Goal: Task Accomplishment & Management: Complete application form

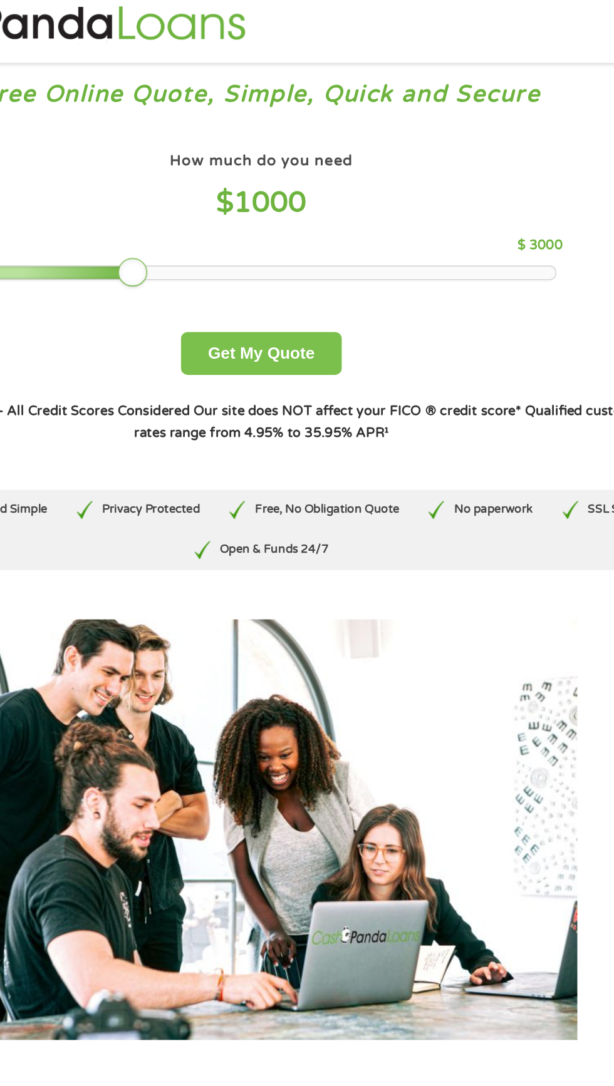
click at [327, 262] on button "Get My Quote" at bounding box center [307, 258] width 110 height 29
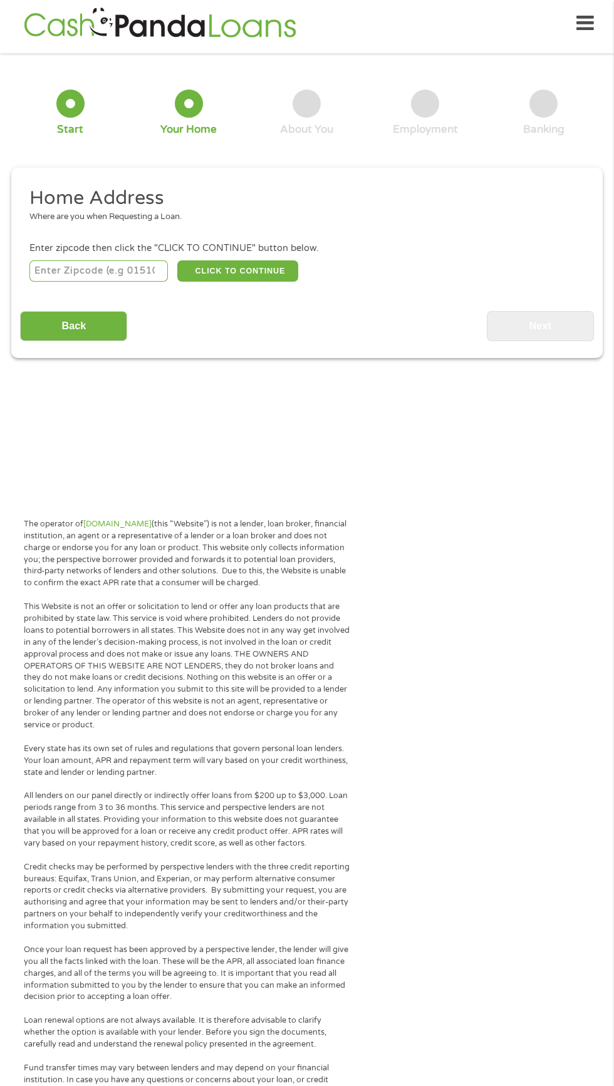
click at [108, 276] on input "number" at bounding box center [98, 270] width 139 height 21
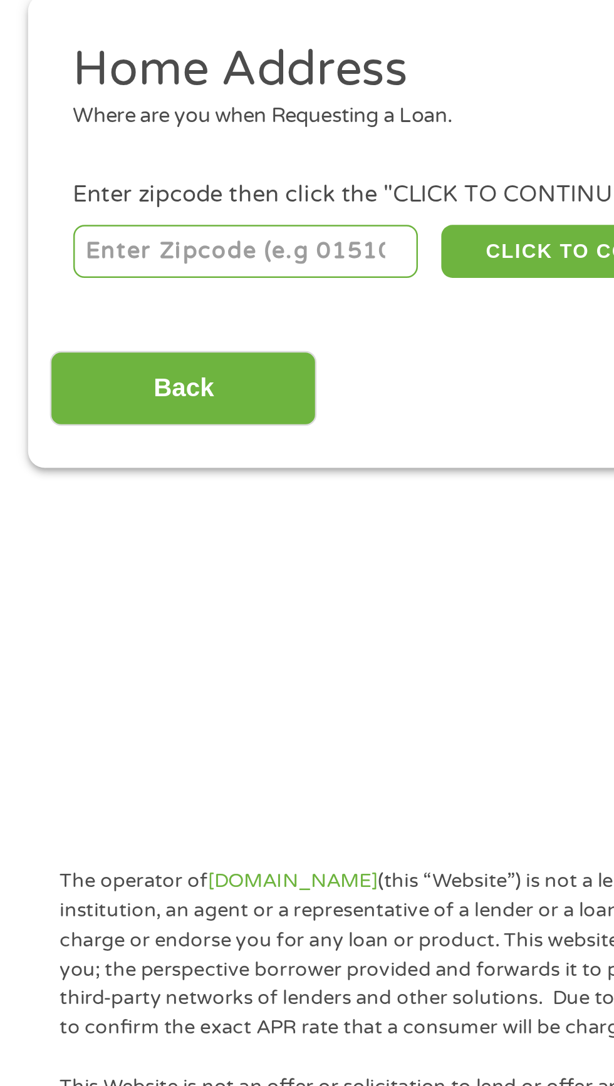
type input "53010"
click at [103, 336] on input "Back" at bounding box center [73, 326] width 107 height 31
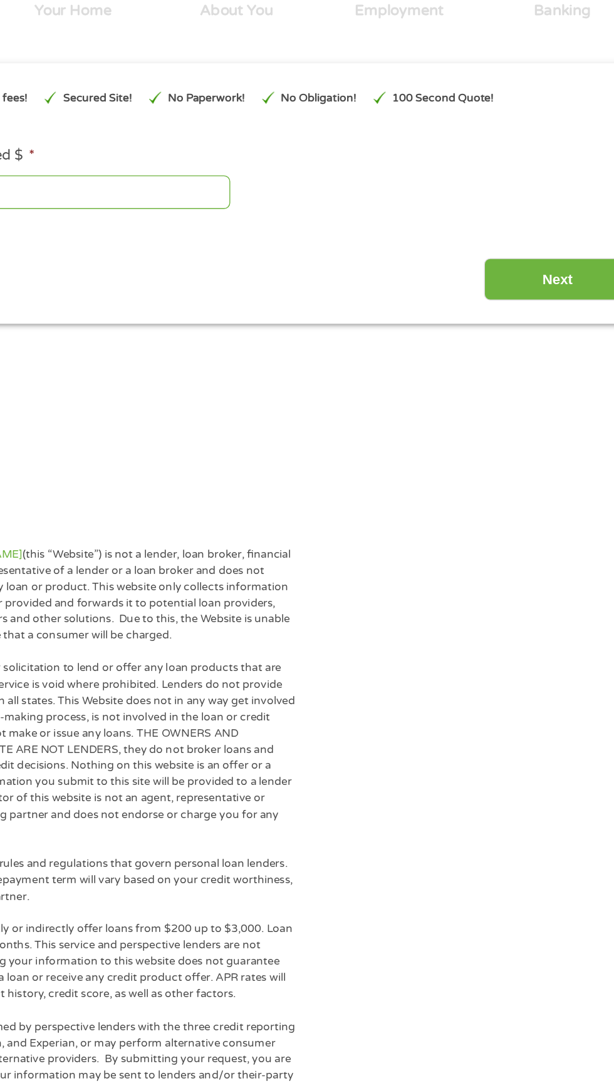
scroll to position [123, 0]
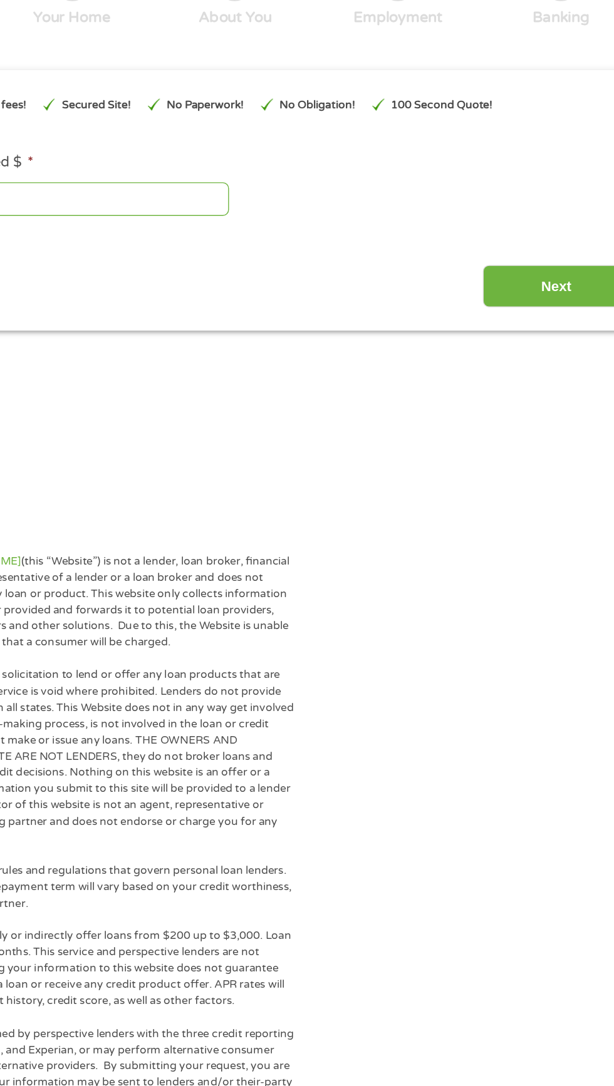
click at [547, 216] on input "Next" at bounding box center [540, 207] width 107 height 31
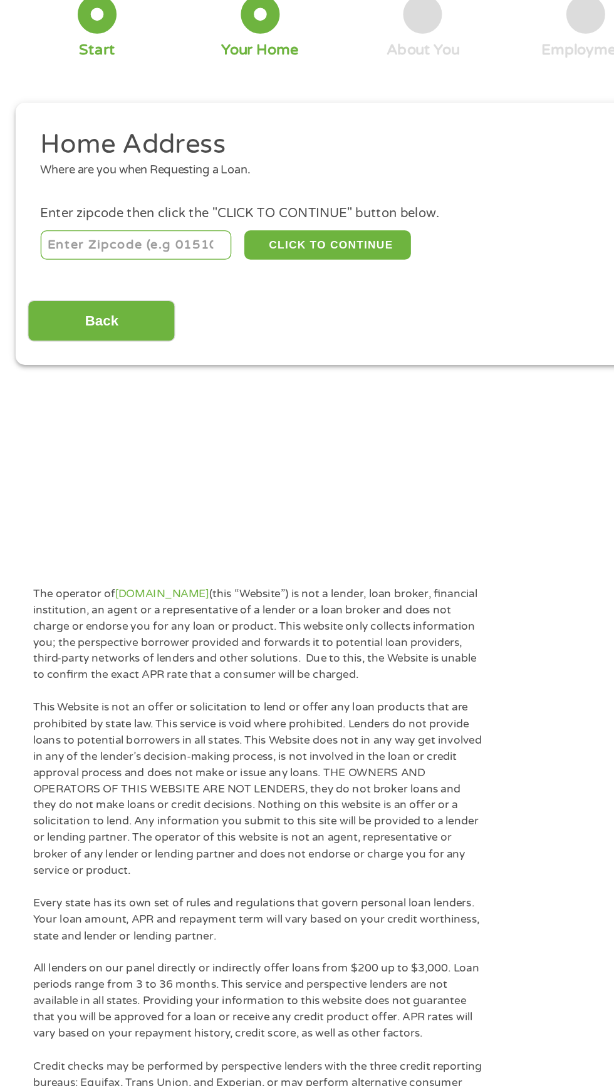
scroll to position [6, 0]
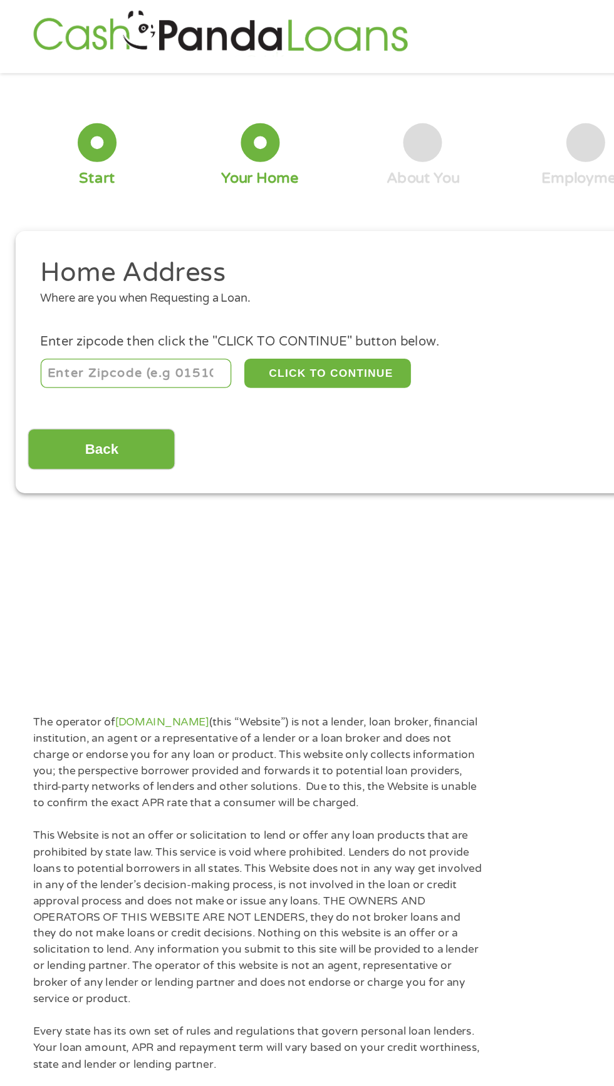
click at [103, 272] on input "number" at bounding box center [98, 270] width 139 height 21
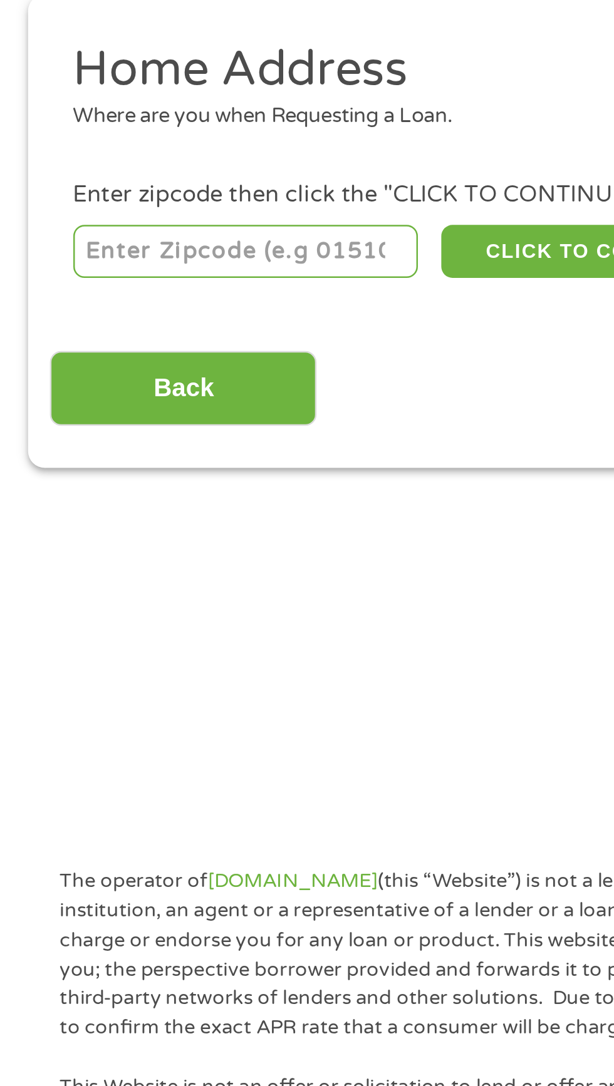
type input "53010"
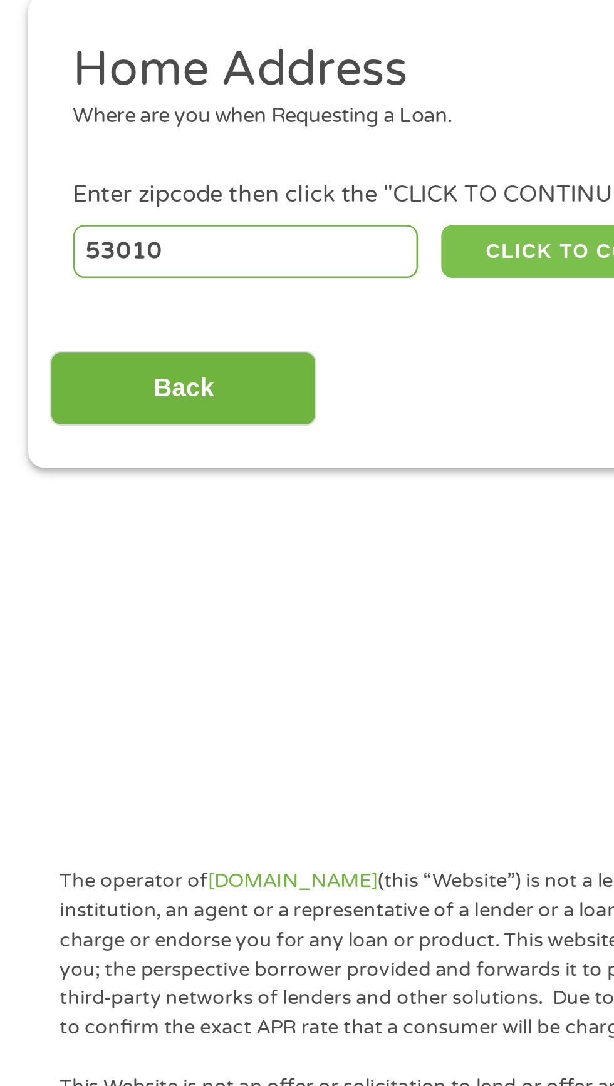
click at [224, 273] on button "CLICK TO CONTINUE" at bounding box center [237, 270] width 121 height 21
type input "53010"
type input "Campbellsport"
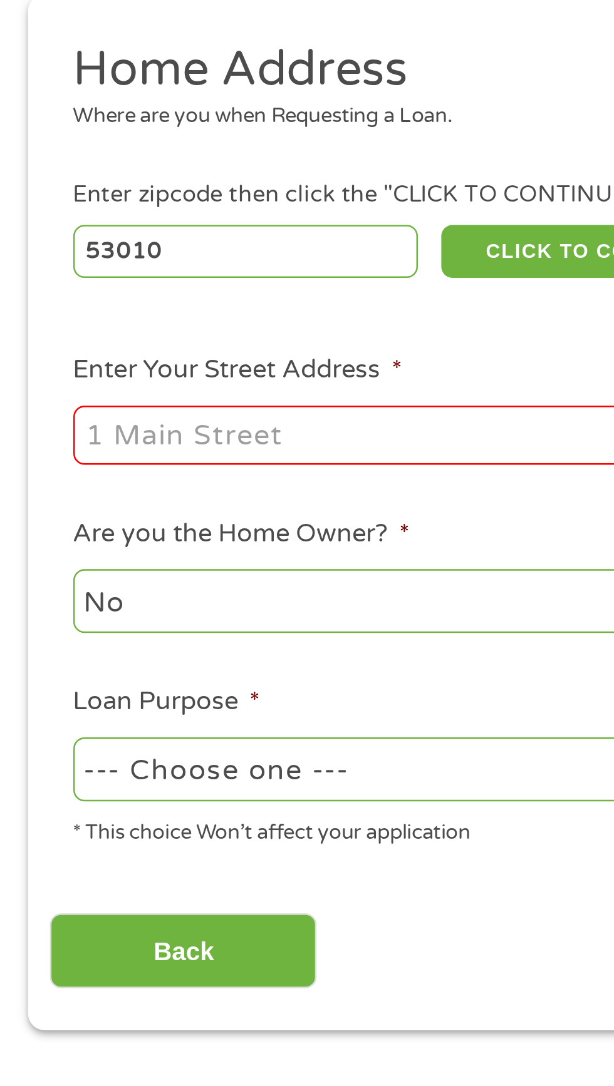
click at [65, 349] on input "Enter Your Street Address *" at bounding box center [163, 345] width 269 height 24
type input "252 mill st"
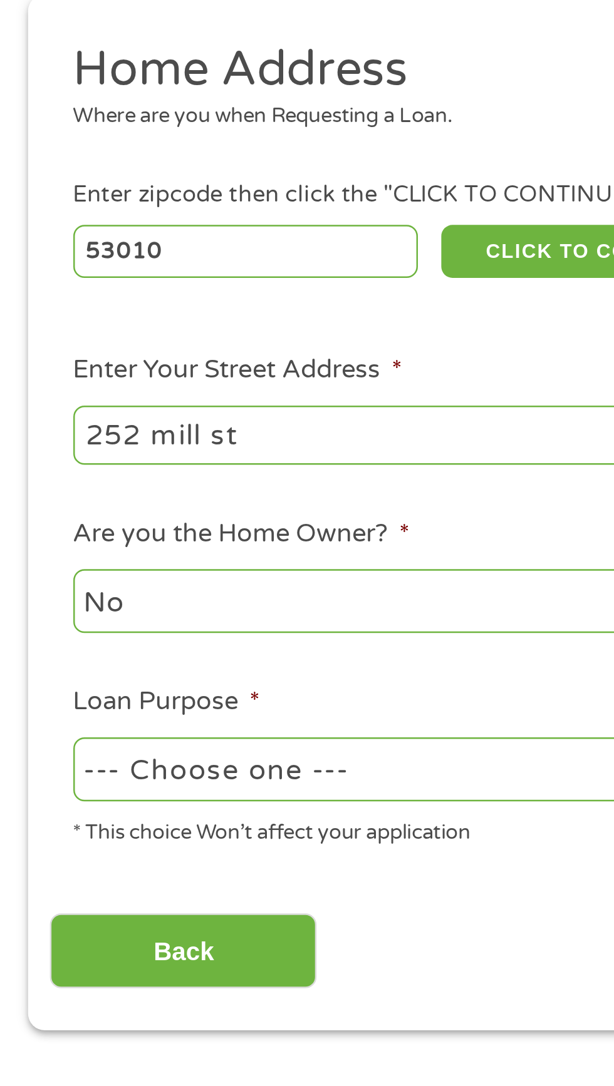
click at [106, 485] on select "--- Choose one --- Pay Bills Debt Consolidation Home Improvement Major Purchase…" at bounding box center [163, 480] width 269 height 26
click at [117, 484] on select "--- Choose one --- Pay Bills Debt Consolidation Home Improvement Major Purchase…" at bounding box center [163, 480] width 269 height 26
select select "other"
click at [101, 557] on input "Back" at bounding box center [73, 552] width 107 height 31
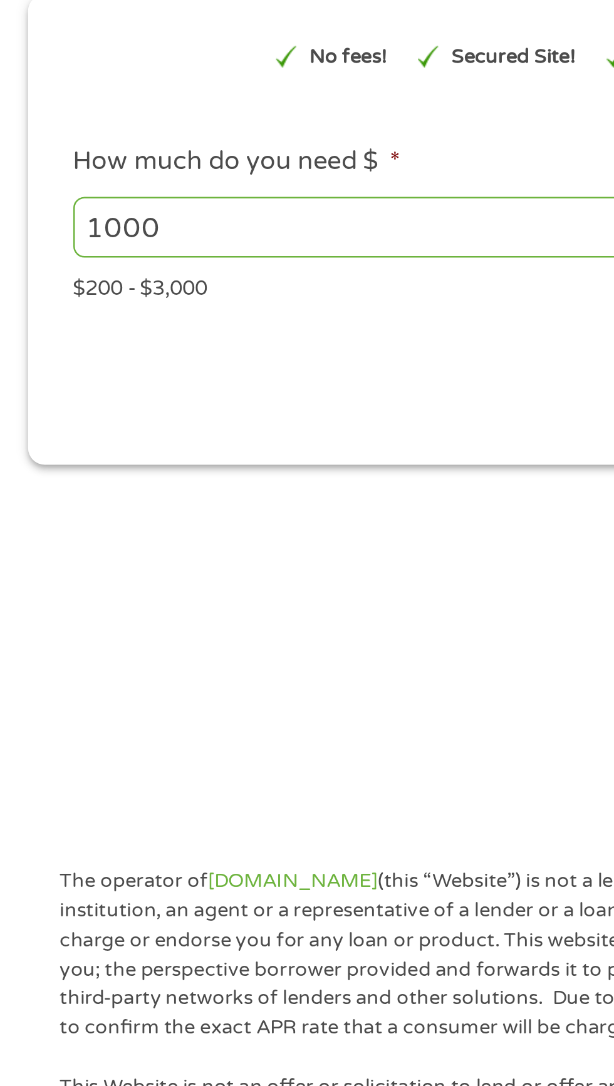
scroll to position [5, 5]
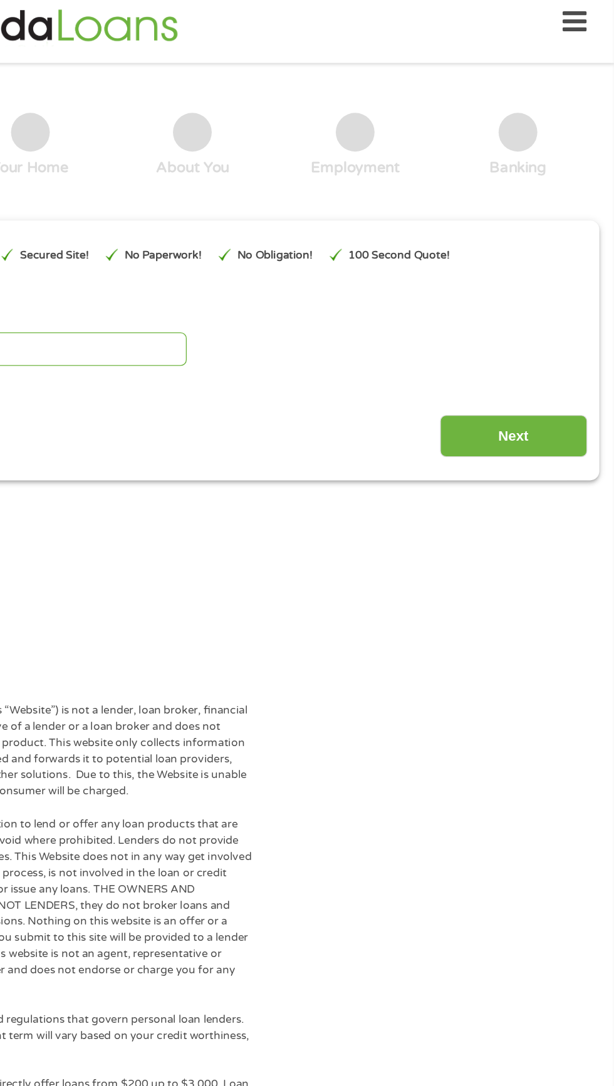
click at [559, 331] on input "Next" at bounding box center [540, 324] width 107 height 31
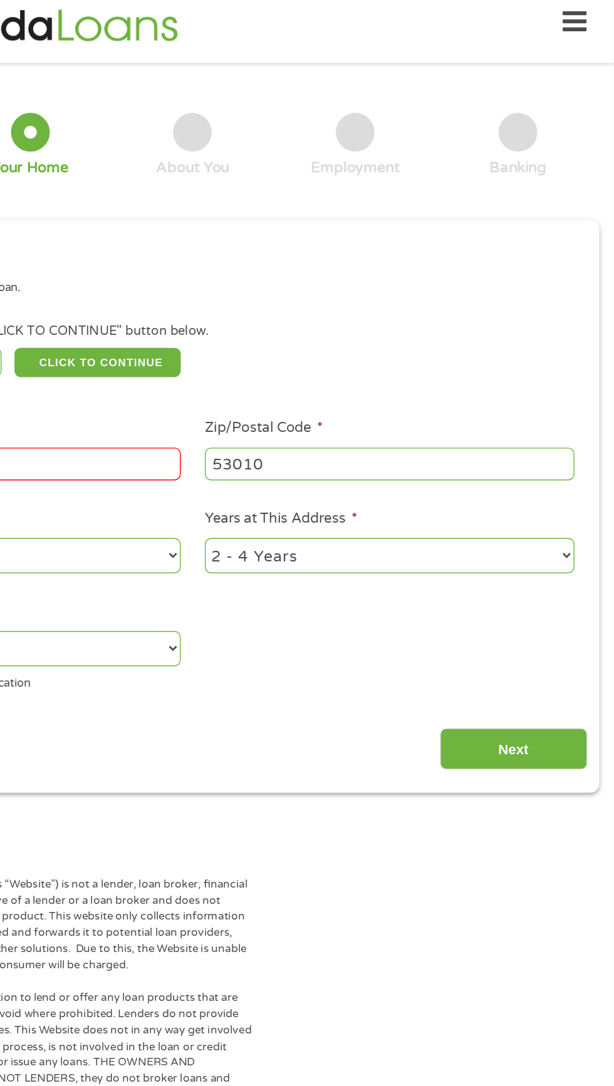
scroll to position [6, 0]
click at [559, 554] on input "Next" at bounding box center [540, 552] width 107 height 31
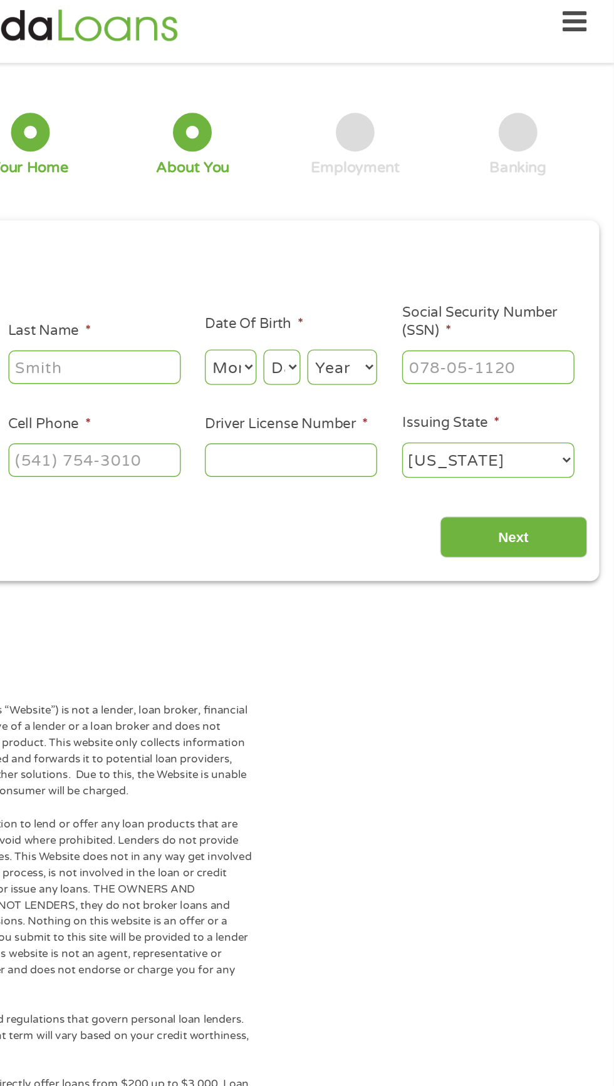
scroll to position [5, 5]
click at [232, 278] on input "Last Name *" at bounding box center [235, 274] width 125 height 24
type input "V"
type input "[PERSON_NAME]"
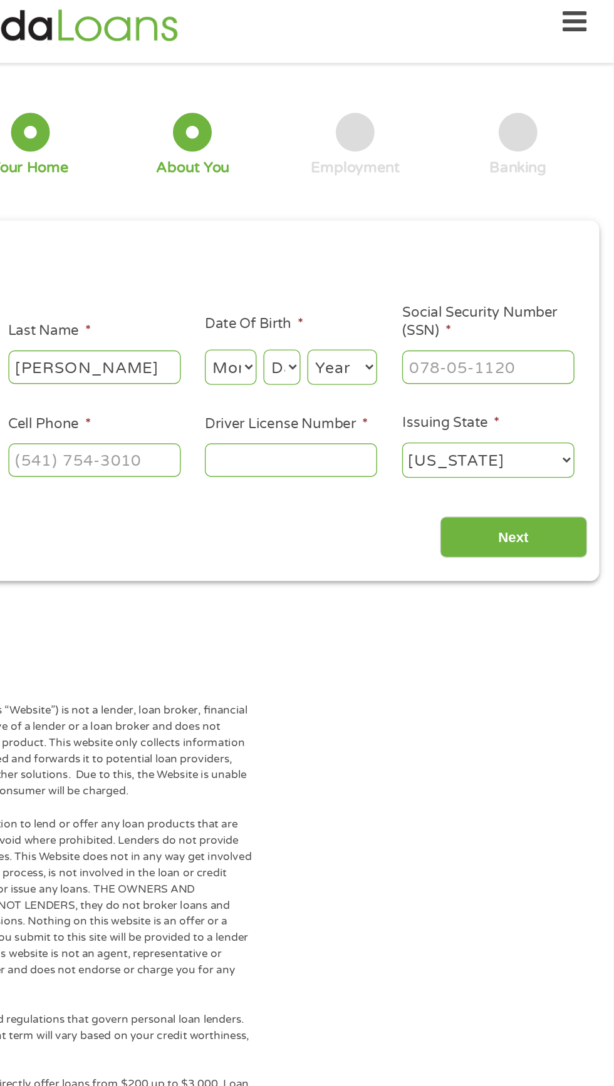
type input "[EMAIL_ADDRESS][DOMAIN_NAME]"
type input "[PHONE_NUMBER]"
click at [379, 276] on select "Day 1 2 3 4 5 6 7 8 9 10 11 12 13 14 15 16 17 18 19 20 21 22 23 24 25 26 27 28 …" at bounding box center [371, 275] width 27 height 26
select select "6"
click at [341, 282] on select "Month 1 2 3 4 5 6 7 8 9 10 11 12" at bounding box center [335, 275] width 38 height 26
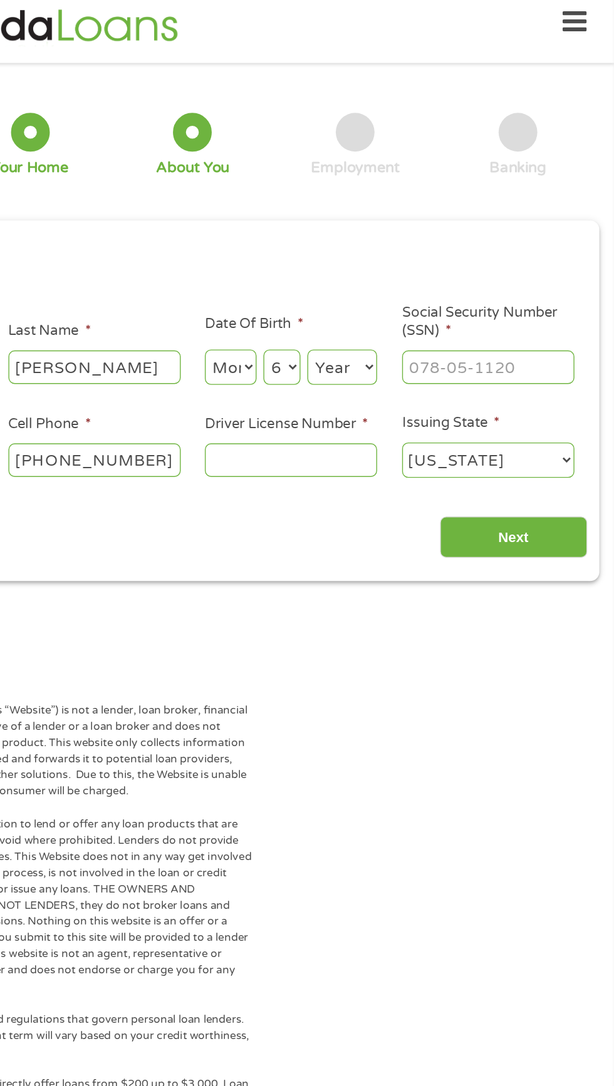
select select "6"
click at [381, 286] on select "Day 1 2 3 4 5 6 7 8 9 10 11 12 13 14 15 16 17 18 19 20 21 22 23 24 25 26 27 28 …" at bounding box center [371, 275] width 27 height 26
select select "4"
click at [432, 282] on select "Year [DATE] 2006 2005 2004 2003 2002 2001 2000 1999 1998 1997 1996 1995 1994 19…" at bounding box center [415, 275] width 51 height 26
select select "1954"
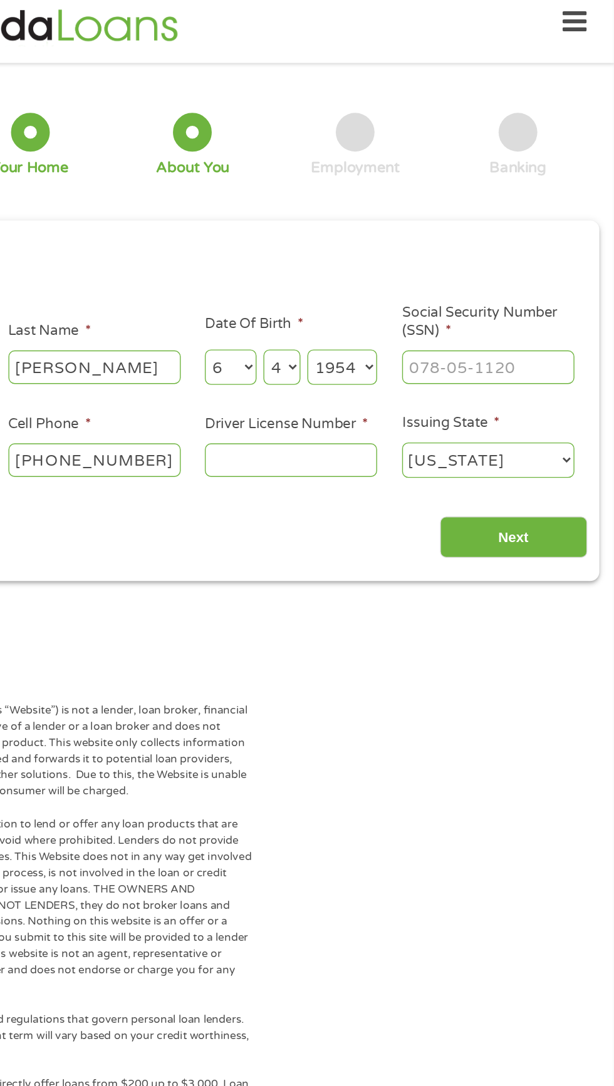
click at [525, 278] on input "Social Security Number (SSN) *" at bounding box center [521, 274] width 125 height 24
type input "389-66-3496"
click at [357, 349] on input "Driver License Number *" at bounding box center [378, 342] width 125 height 24
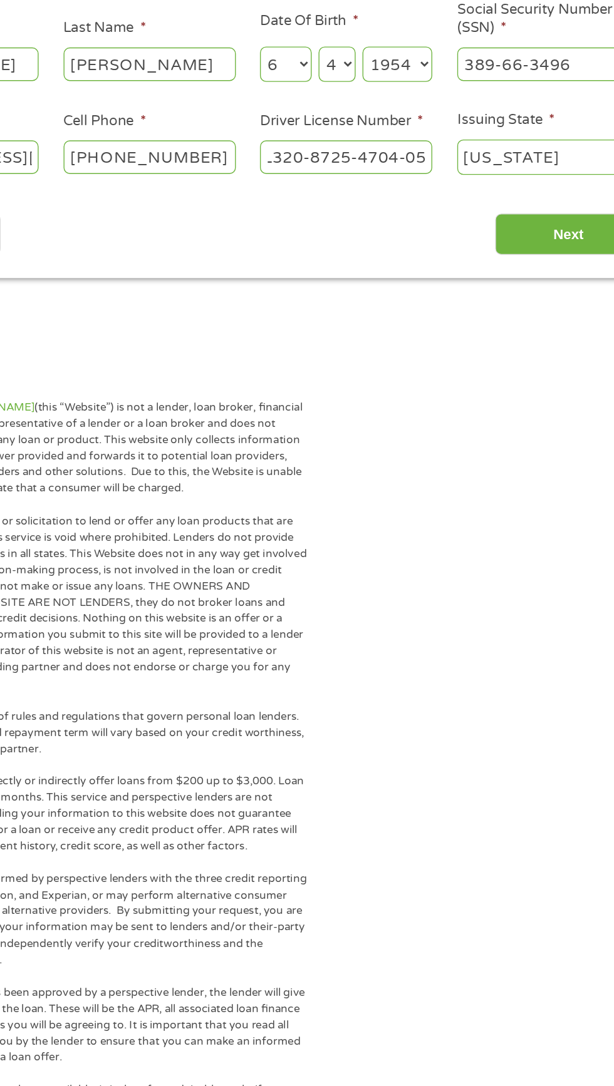
scroll to position [6, 0]
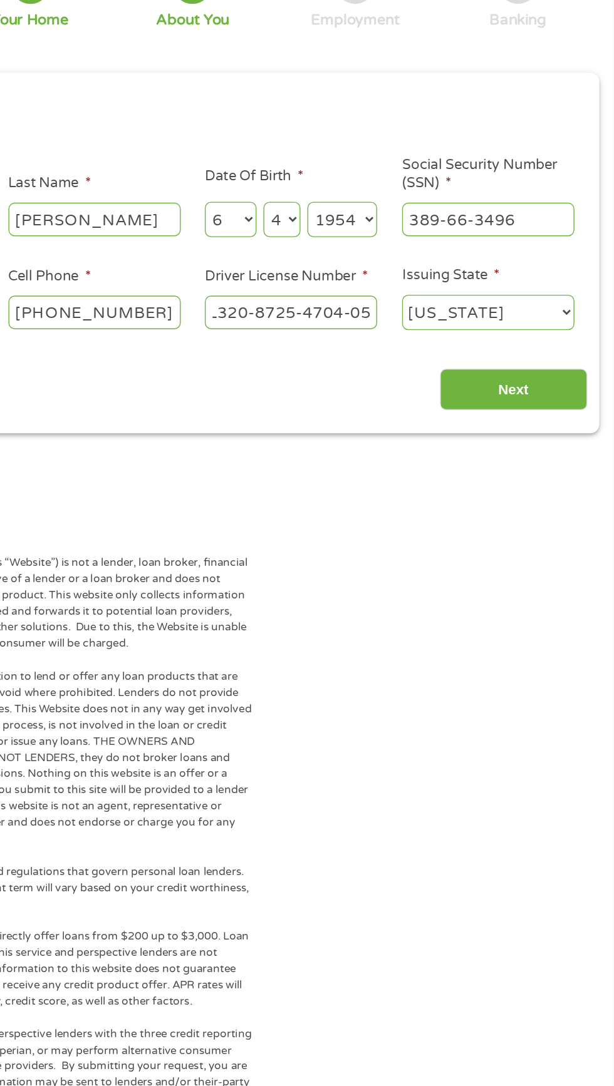
type input "L320-8725-4704-05"
click at [562, 394] on input "Next" at bounding box center [540, 398] width 107 height 31
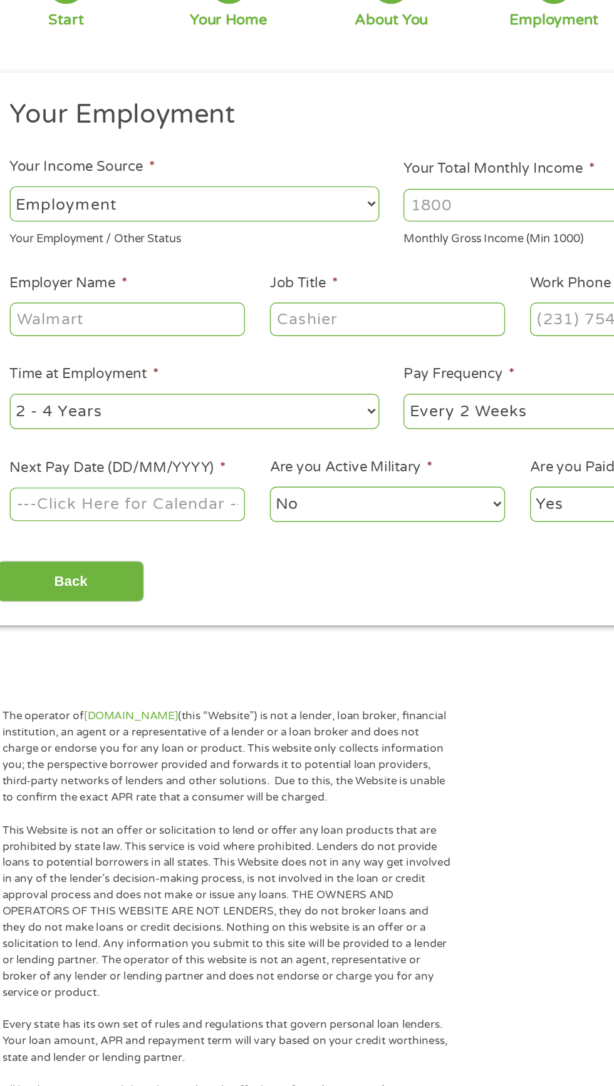
click at [86, 270] on select "--- Choose one --- Employment [DEMOGRAPHIC_DATA] Benefits" at bounding box center [163, 263] width 269 height 26
select select "benefits"
type input "Other"
type input "[PHONE_NUMBER]"
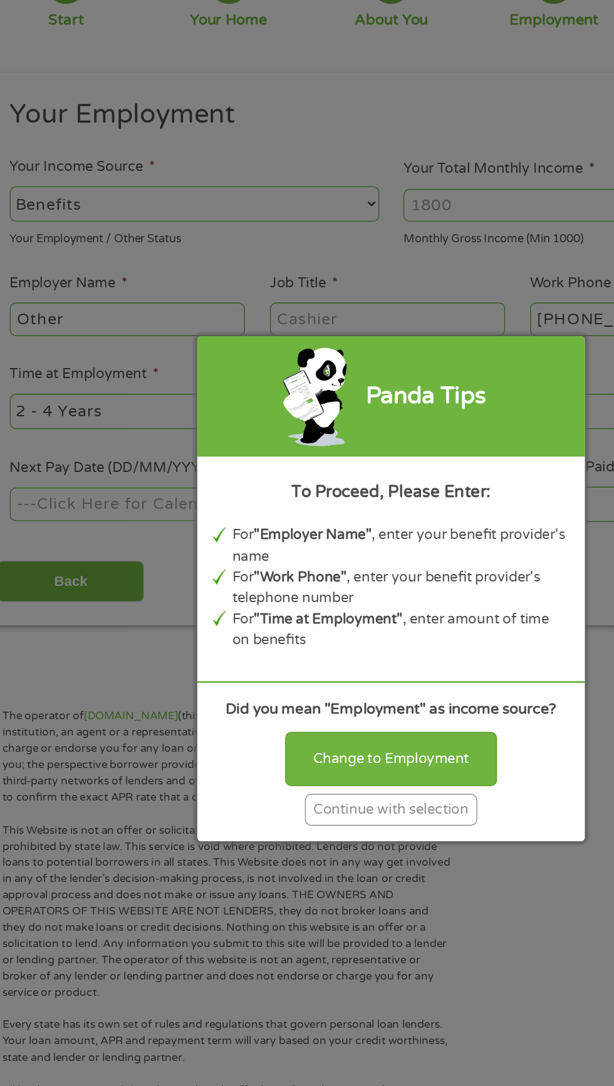
click at [335, 713] on div "Continue with selection" at bounding box center [306, 704] width 125 height 23
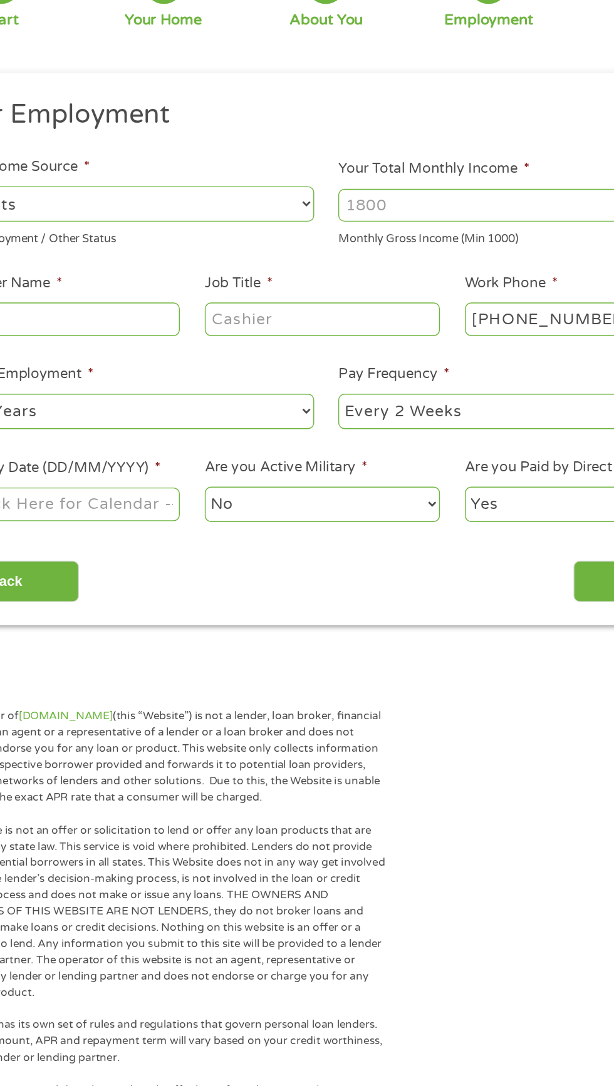
click at [404, 264] on input "Your Total Monthly Income *" at bounding box center [450, 264] width 269 height 24
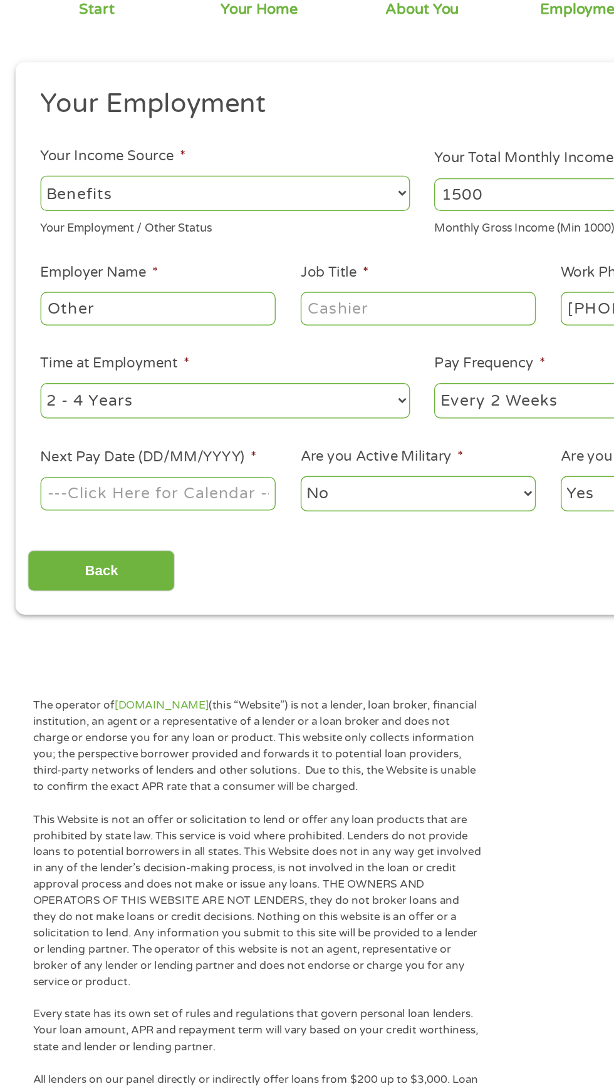
scroll to position [9, 0]
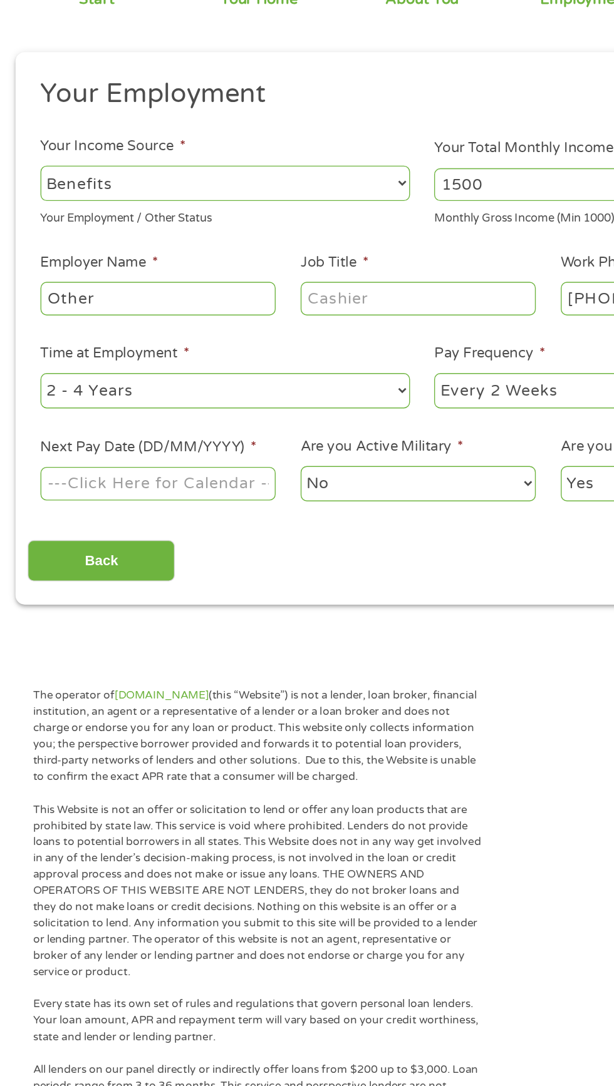
type input "1500"
click at [283, 349] on input "Job Title *" at bounding box center [304, 345] width 171 height 24
type input "Homemaker bartender"
click at [115, 414] on select "--- Choose one --- 1 Year or less 1 - 2 Years 2 - 4 Years Over 4 Years" at bounding box center [163, 412] width 269 height 26
select select "60months"
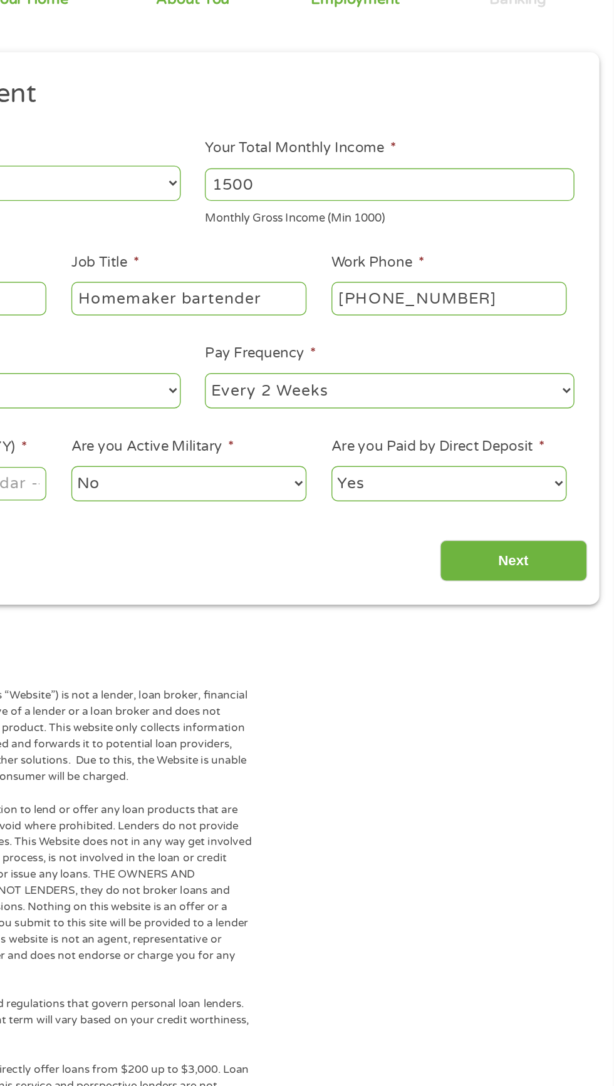
click at [418, 416] on select "--- Choose one --- Every 2 Weeks Every Week Monthly Semi-Monthly" at bounding box center [450, 412] width 269 height 26
select select "monthly"
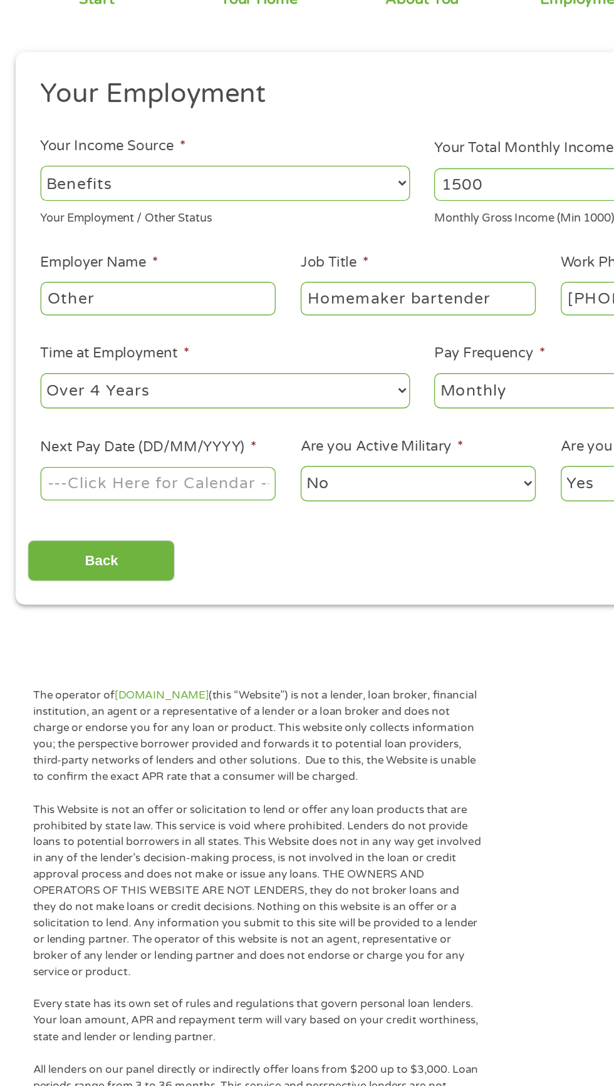
click at [148, 486] on body "Home Get Loan Offer How it works FAQs Blog Cash Loans Quick Loans Online Loans …" at bounding box center [307, 938] width 614 height 1895
click at [170, 478] on input "Next Pay Date (DD/MM/YYYY) *" at bounding box center [114, 479] width 171 height 24
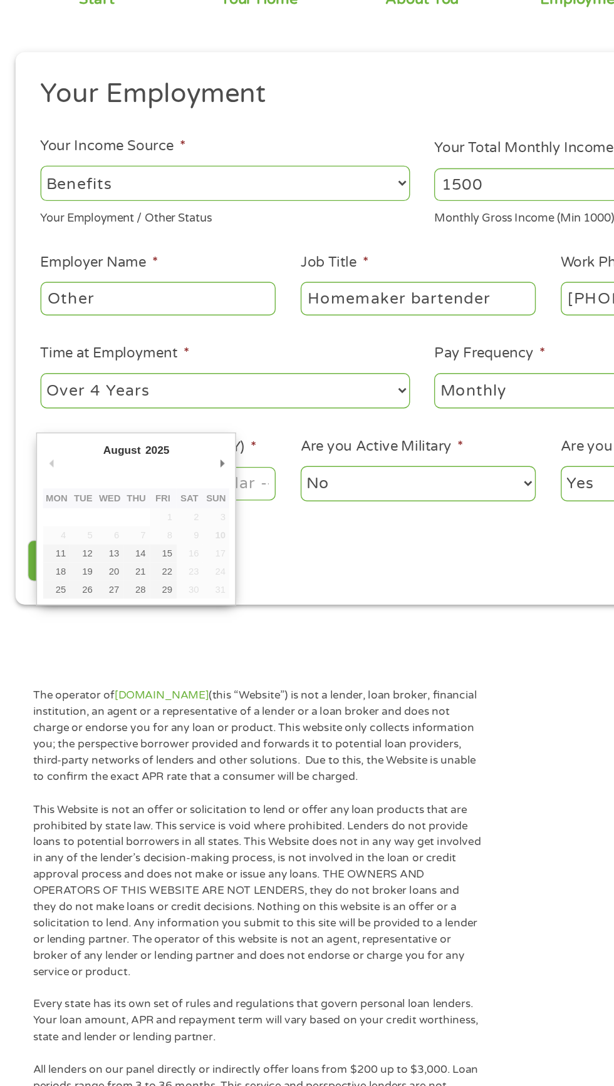
click at [185, 473] on input "Next Pay Date (DD/MM/YYYY) *" at bounding box center [114, 479] width 171 height 24
click at [172, 473] on input "Next Pay Date (DD/MM/YYYY) *" at bounding box center [114, 479] width 171 height 24
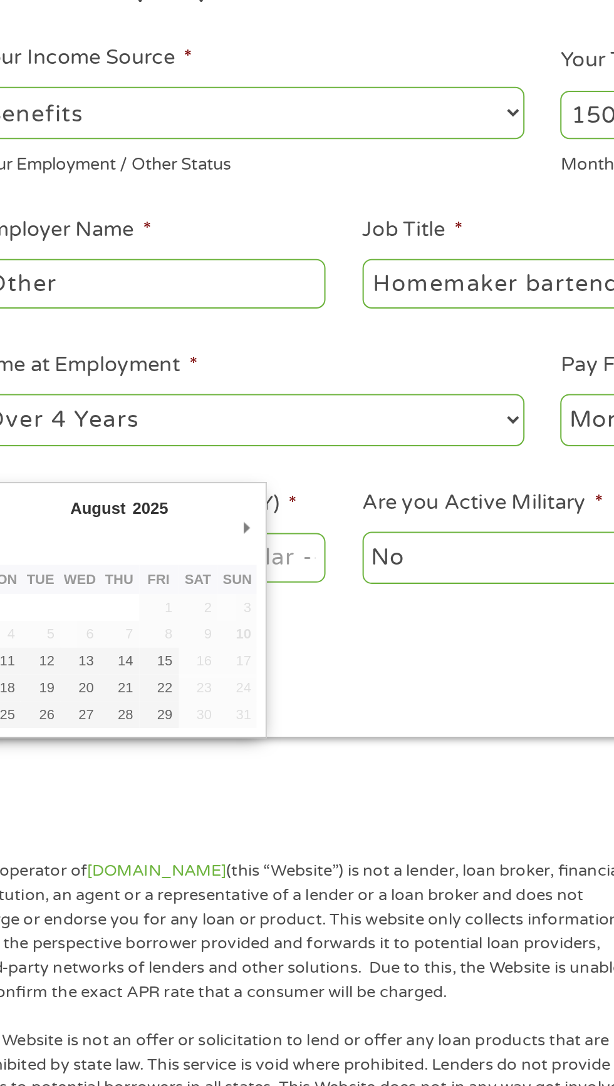
click at [175, 478] on input "Next Pay Date (DD/MM/YYYY) *" at bounding box center [114, 479] width 171 height 24
click at [176, 470] on input "Next Pay Date (DD/MM/YYYY) *" at bounding box center [114, 479] width 171 height 24
click at [180, 473] on input "Next Pay Date (DD/MM/YYYY) *" at bounding box center [114, 479] width 171 height 24
click at [180, 468] on input "Next Pay Date (DD/MM/YYYY) *" at bounding box center [114, 479] width 171 height 24
click at [185, 455] on span "*" at bounding box center [184, 452] width 4 height 13
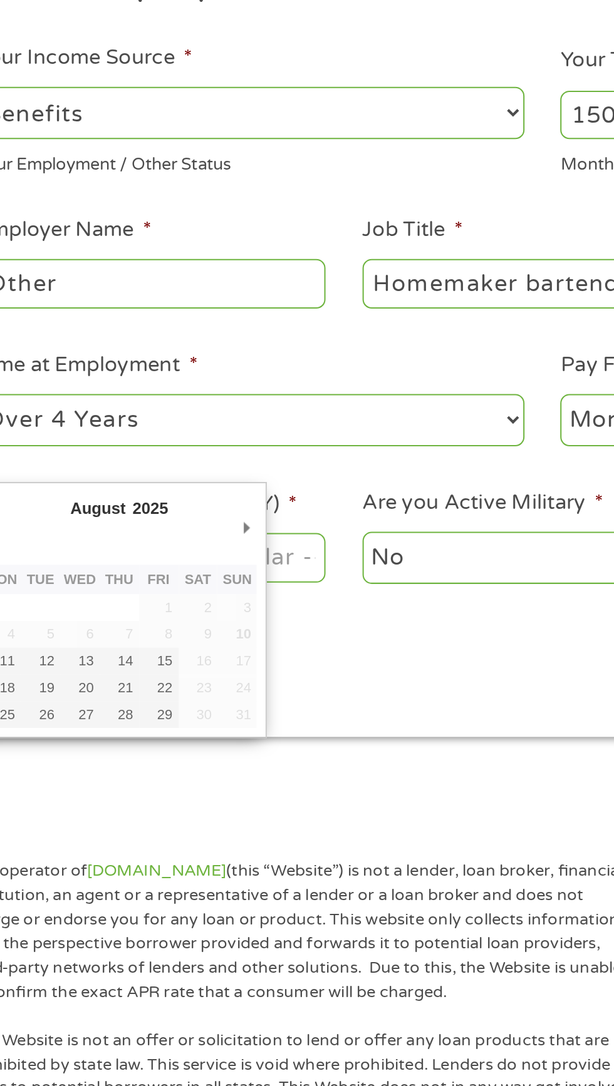
click at [185, 467] on input "Next Pay Date (DD/MM/YYYY) *" at bounding box center [114, 479] width 171 height 24
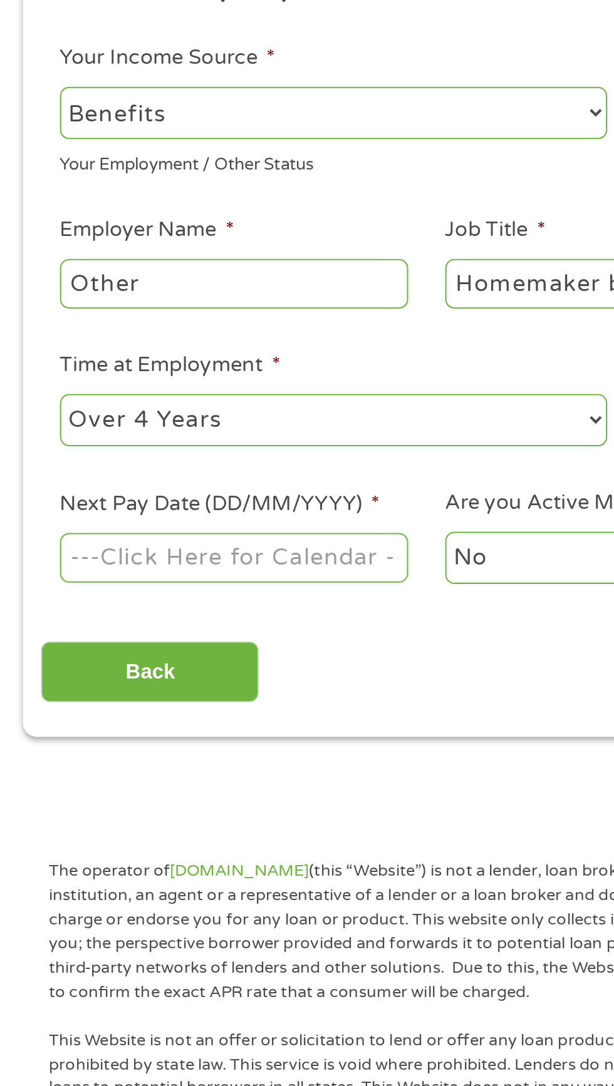
click at [134, 472] on input "Next Pay Date (DD/MM/YYYY) *" at bounding box center [114, 479] width 171 height 24
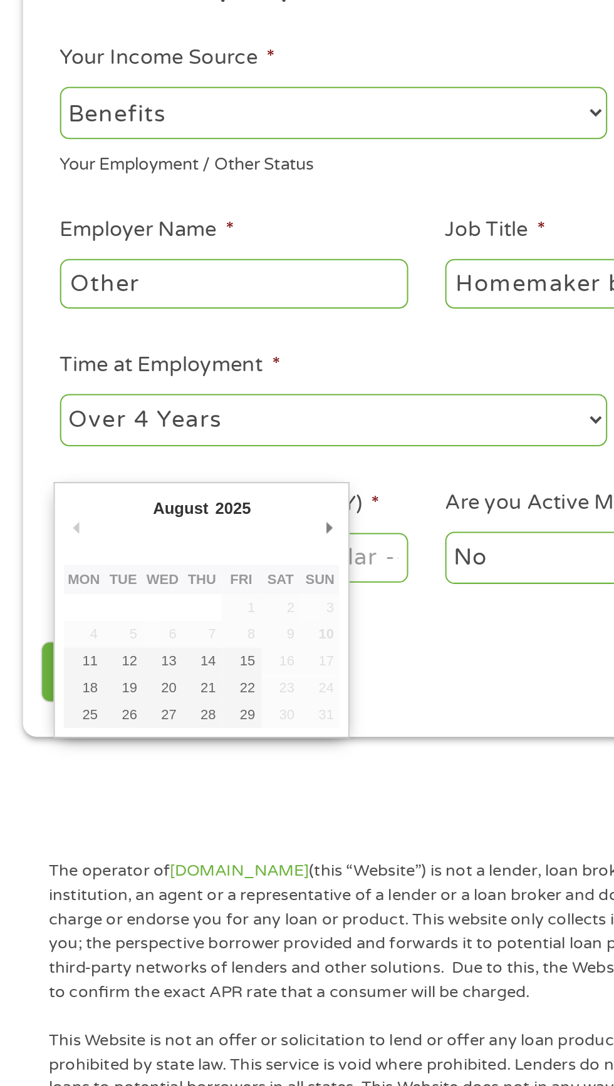
click at [177, 472] on input "Next Pay Date (DD/MM/YYYY) *" at bounding box center [114, 479] width 171 height 24
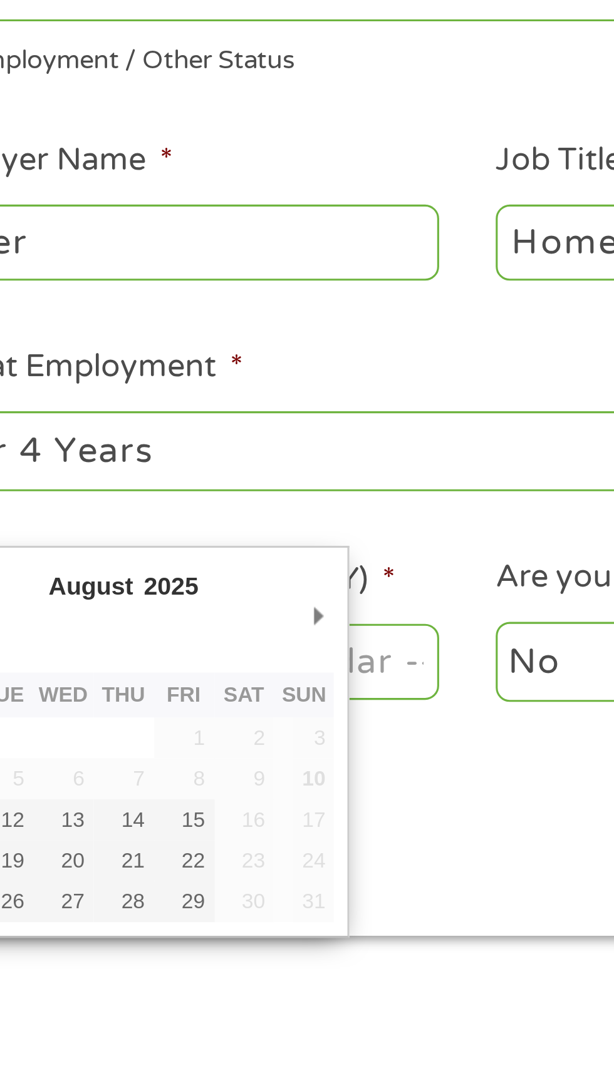
click at [173, 471] on input "Next Pay Date (DD/MM/YYYY) *" at bounding box center [114, 479] width 171 height 24
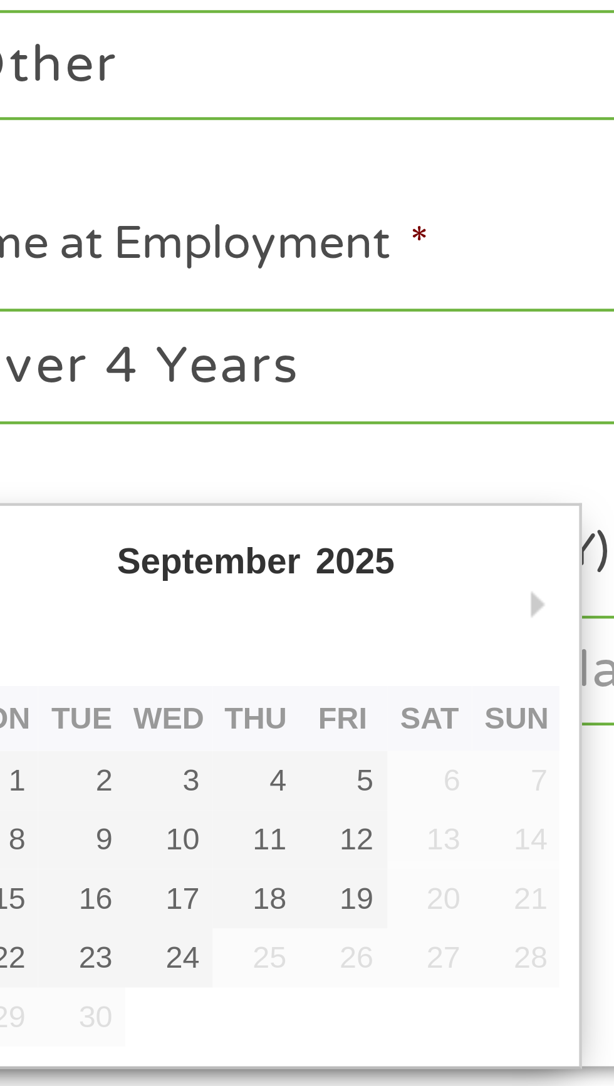
type input "[DATE]"
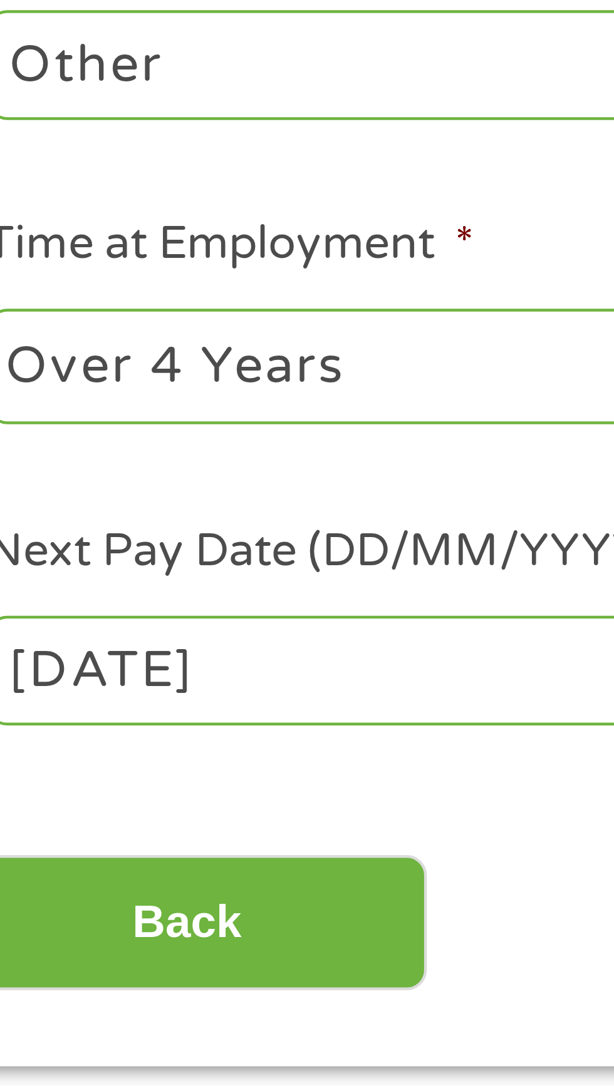
click at [93, 537] on input "Back" at bounding box center [73, 535] width 107 height 31
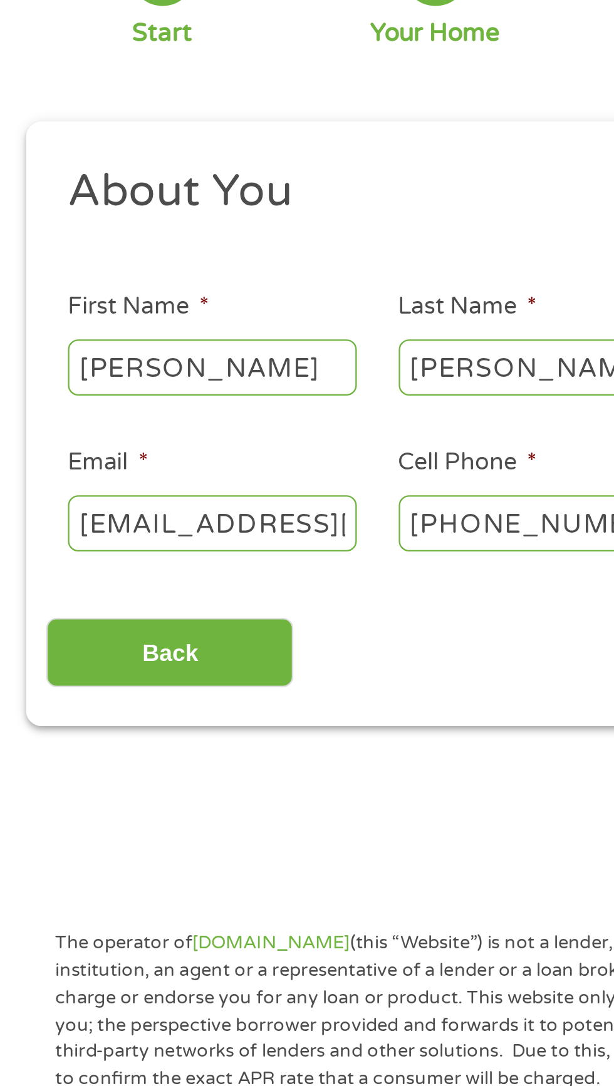
scroll to position [13, 0]
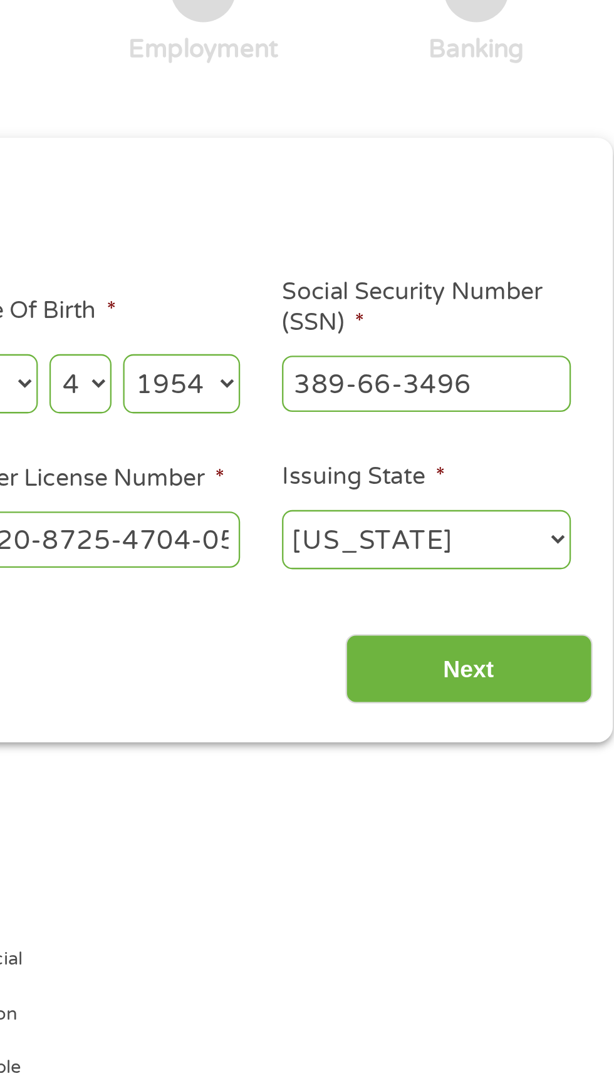
click at [555, 396] on input "Next" at bounding box center [540, 392] width 107 height 31
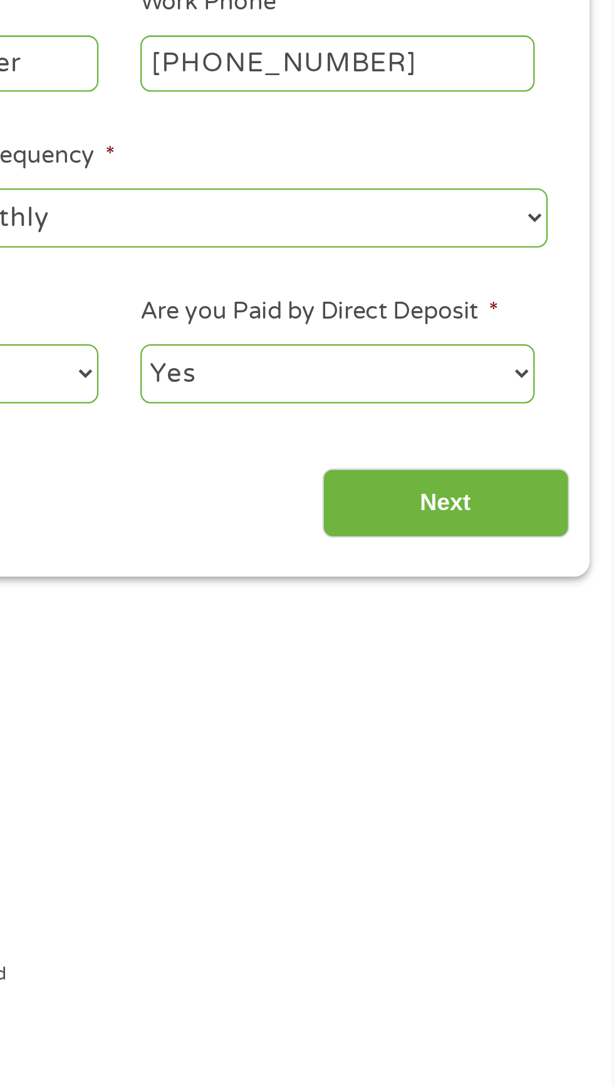
scroll to position [13, 0]
click at [555, 532] on input "Next" at bounding box center [540, 531] width 107 height 31
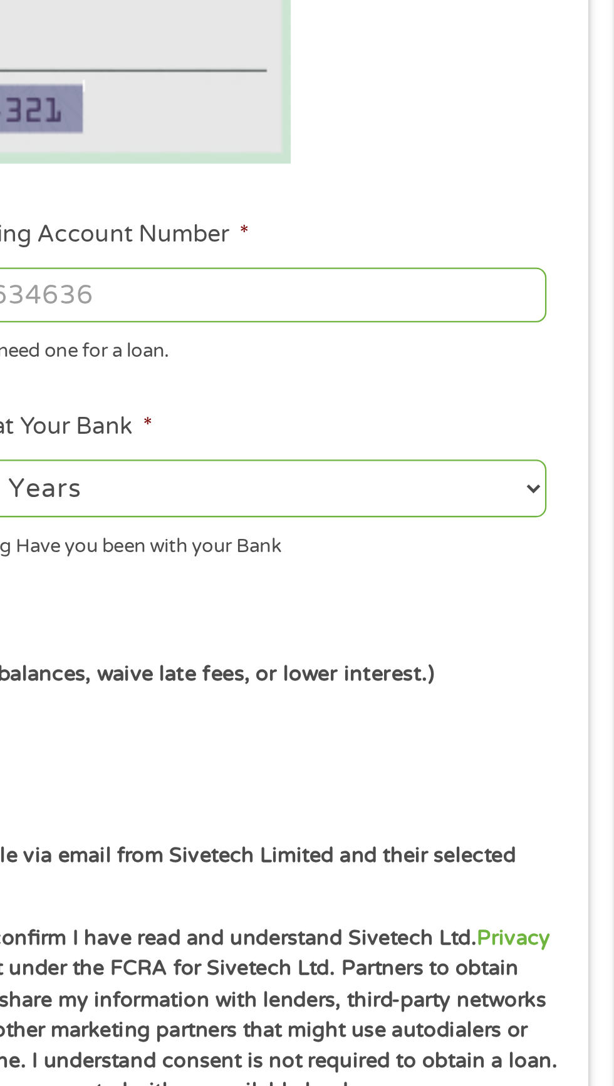
scroll to position [6, 0]
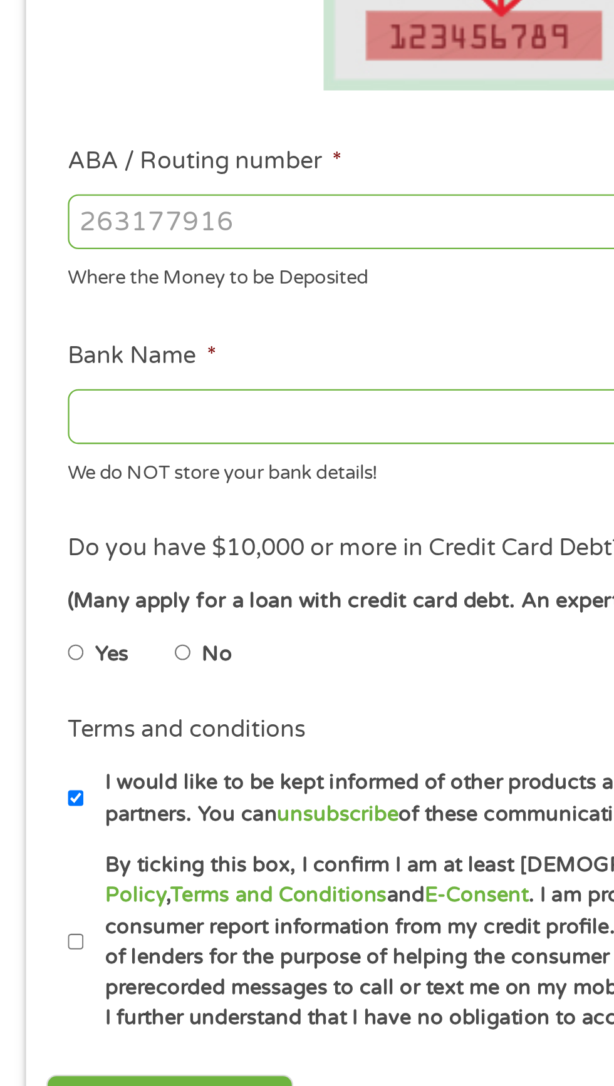
click at [63, 445] on input "ABA / Routing number *" at bounding box center [163, 441] width 269 height 24
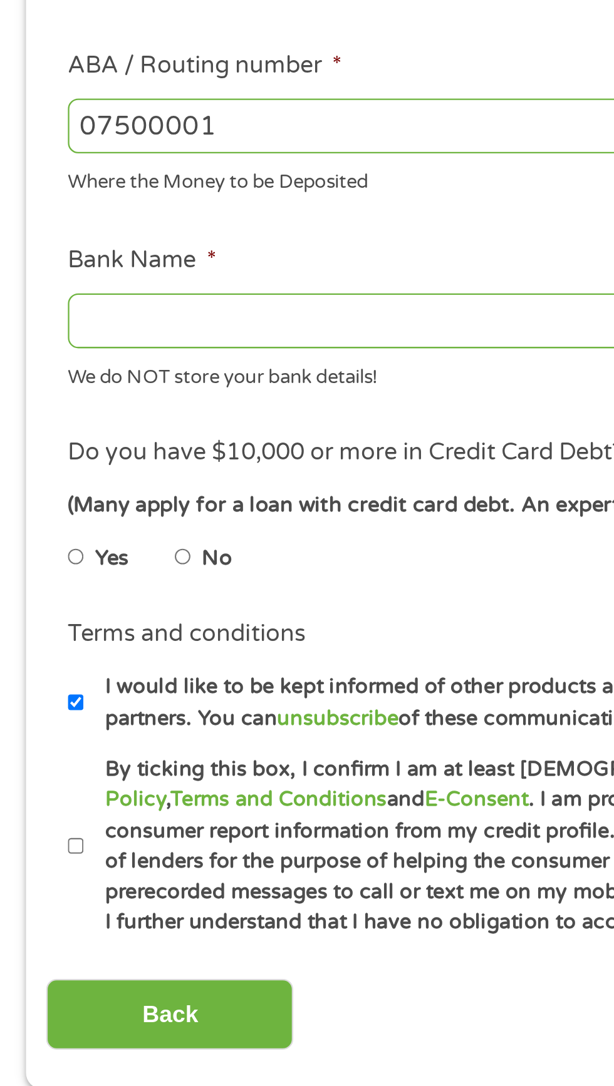
type input "075000019"
type input "JPMORGAN CHASE BANK NA"
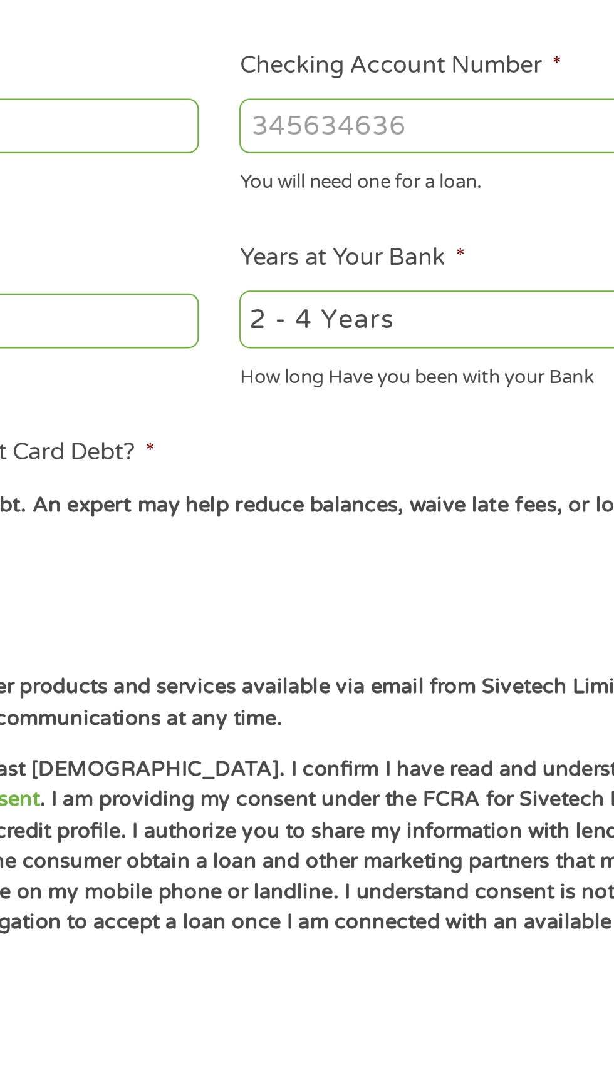
type input "075000019"
click at [378, 441] on input "Checking Account Number *" at bounding box center [450, 441] width 269 height 24
type input "867515616"
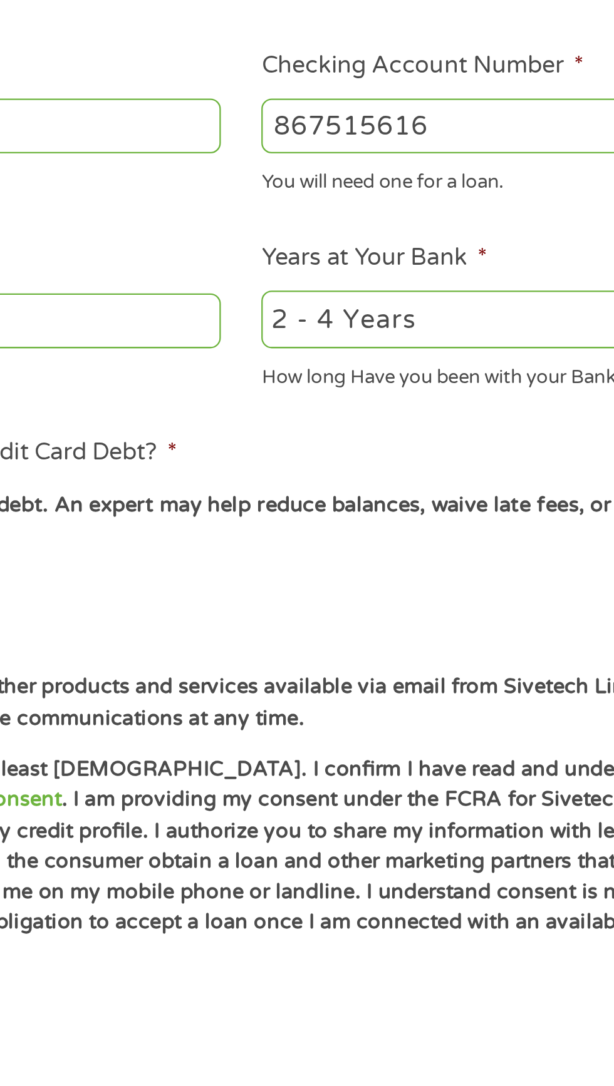
type input "JPMORGAN CHASE BANK N"
click at [376, 527] on select "2 - 4 Years 6 - 12 Months 1 - 2 Years Over 4 Years" at bounding box center [450, 525] width 269 height 26
select select "60months"
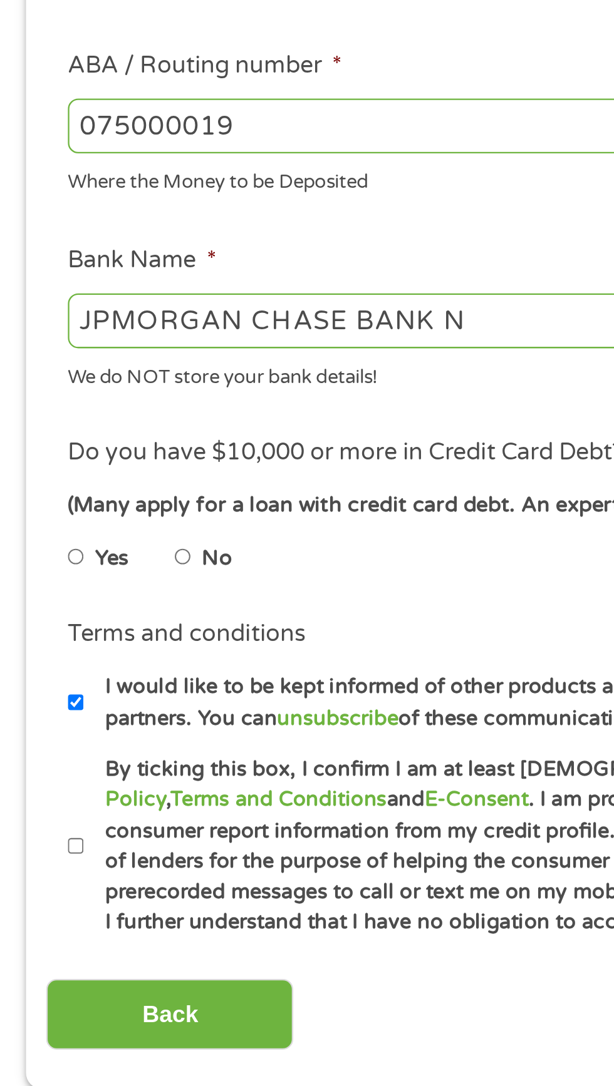
click at [93, 627] on label "No" at bounding box center [94, 629] width 13 height 14
click at [83, 627] on input "No" at bounding box center [80, 628] width 8 height 20
radio input "true"
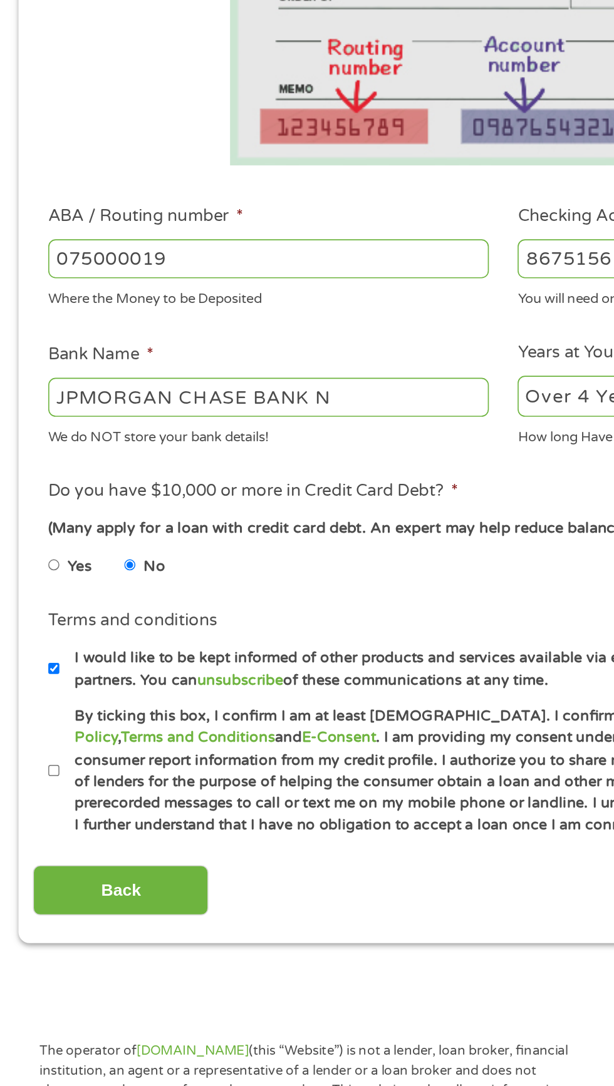
click at [41, 768] on label "By ticking this box, I confirm I am at least [DEMOGRAPHIC_DATA]. I confirm I ha…" at bounding box center [312, 753] width 553 height 80
click at [37, 763] on input "By ticking this box, I confirm I am at least [DEMOGRAPHIC_DATA]. I confirm I ha…" at bounding box center [33, 753] width 8 height 20
checkbox input "true"
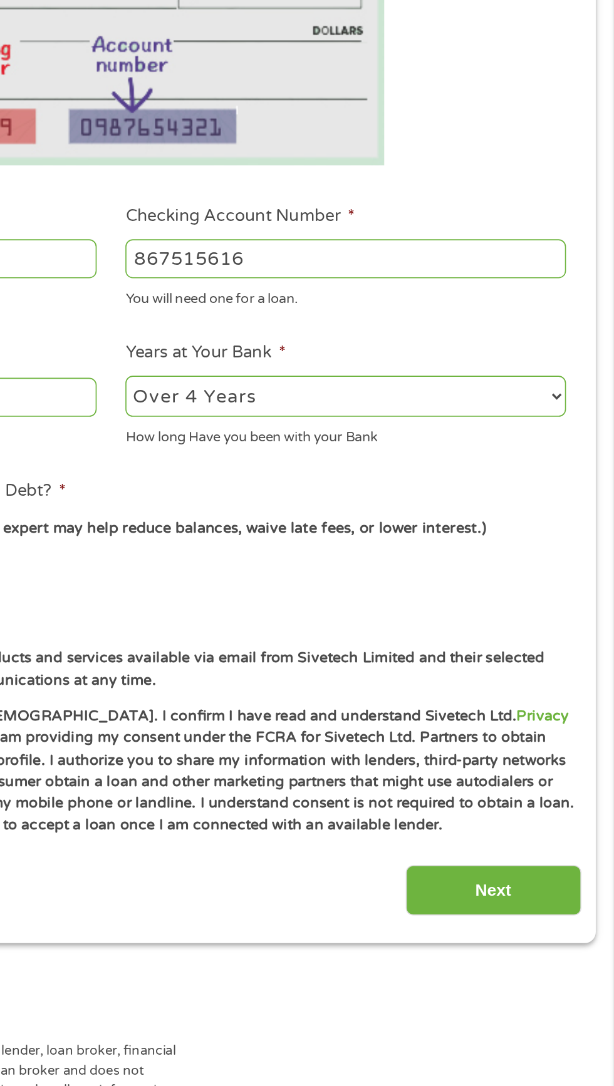
click at [558, 827] on input "Next" at bounding box center [540, 826] width 107 height 31
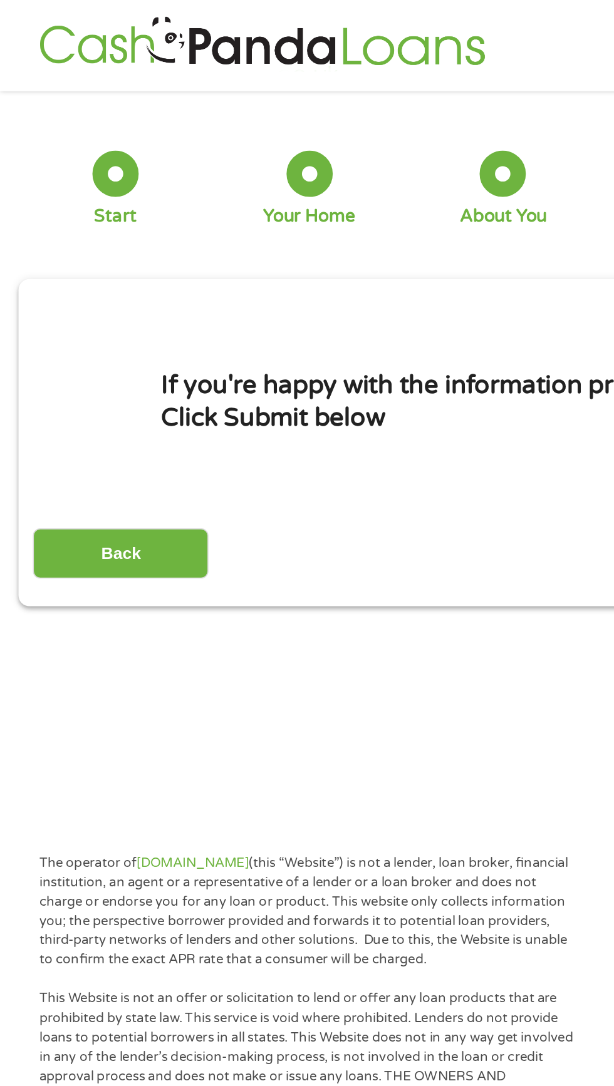
scroll to position [0, 0]
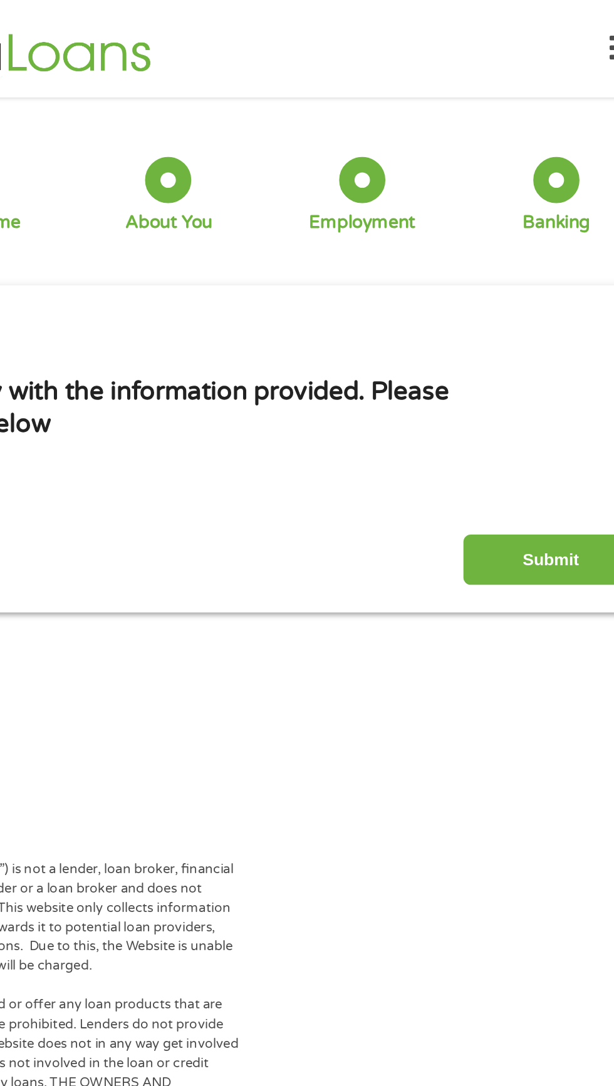
click at [545, 336] on input "Submit" at bounding box center [540, 341] width 107 height 31
